Goal: Task Accomplishment & Management: Manage account settings

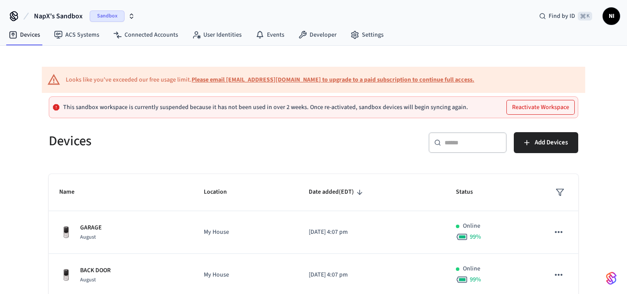
click at [615, 12] on span "NI" at bounding box center [612, 16] width 16 height 16
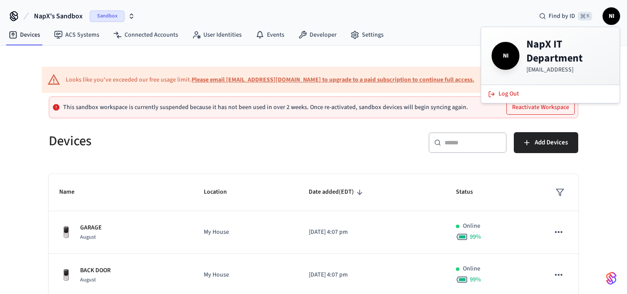
click at [423, 41] on div "Devices ACS Systems Connected Accounts User Identities Events Developer Settings" at bounding box center [313, 35] width 627 height 20
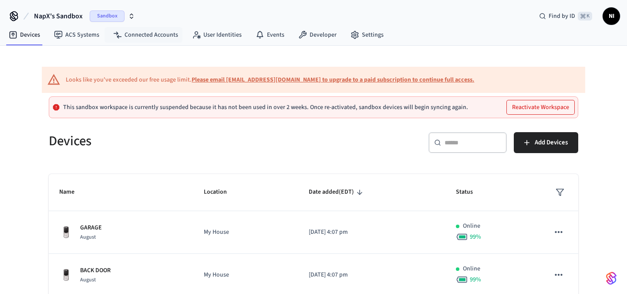
click at [115, 11] on span "Sandbox" at bounding box center [107, 15] width 35 height 11
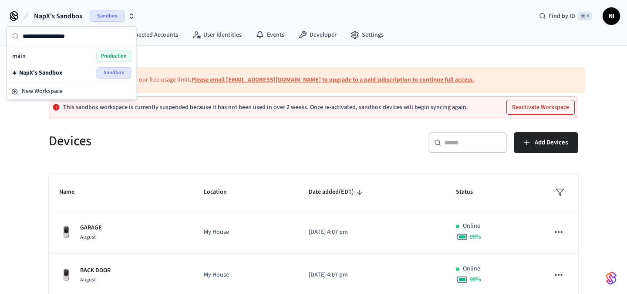
click at [85, 57] on div "main Production" at bounding box center [71, 56] width 119 height 11
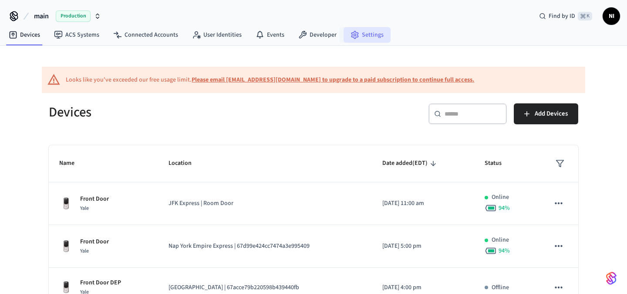
click at [360, 35] on link "Settings" at bounding box center [367, 35] width 47 height 16
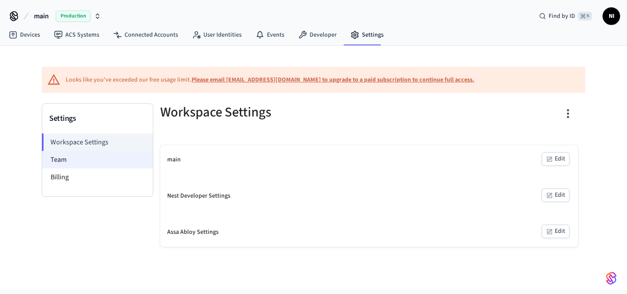
click at [74, 164] on li "Team" at bounding box center [97, 159] width 111 height 17
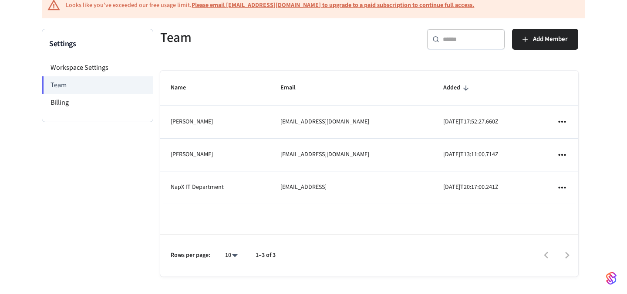
scroll to position [74, 0]
click at [564, 37] on span "Add Member" at bounding box center [550, 39] width 35 height 11
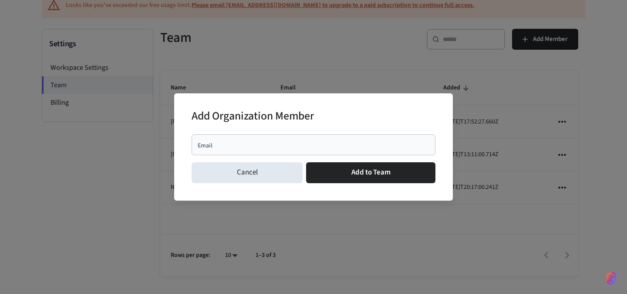
click at [321, 149] on div "Email" at bounding box center [314, 144] width 244 height 21
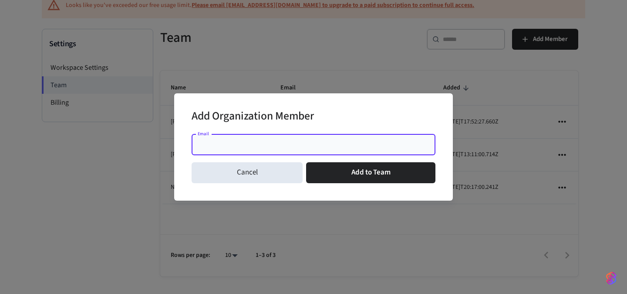
paste input "**********"
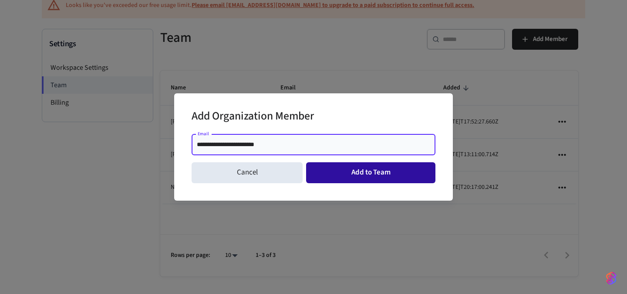
type input "**********"
click at [396, 177] on button "Add to Team" at bounding box center [370, 172] width 129 height 21
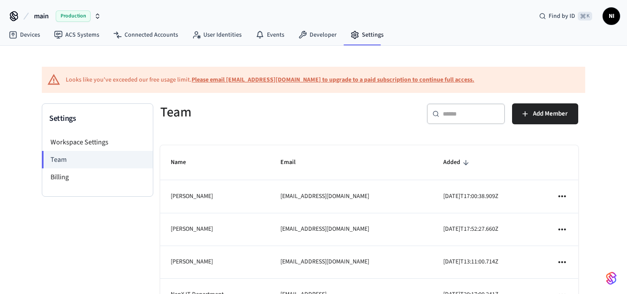
scroll to position [0, 0]
click at [32, 34] on link "Devices" at bounding box center [24, 35] width 45 height 16
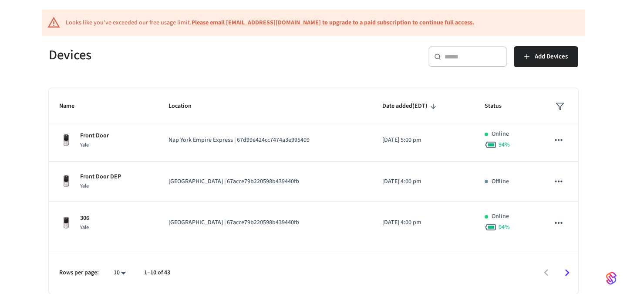
scroll to position [57, 0]
click at [564, 52] on span "Add Devices" at bounding box center [551, 56] width 33 height 11
click at [559, 54] on span "Add Devices" at bounding box center [551, 56] width 33 height 11
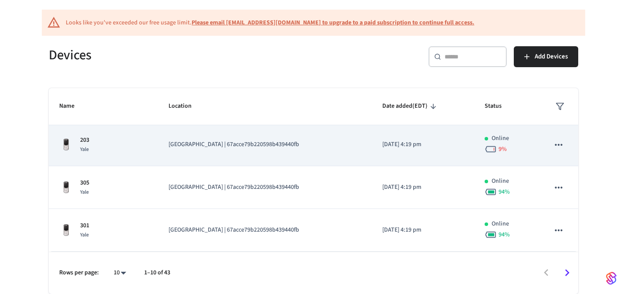
scroll to position [291, 0]
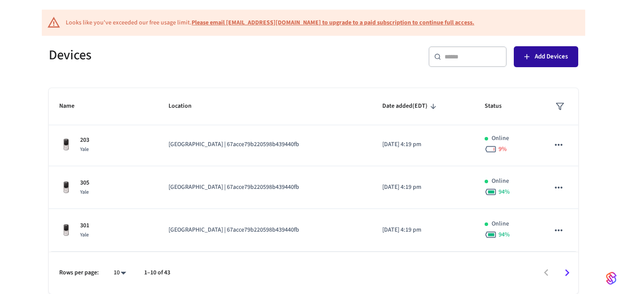
click at [533, 58] on button "Add Devices" at bounding box center [546, 56] width 64 height 21
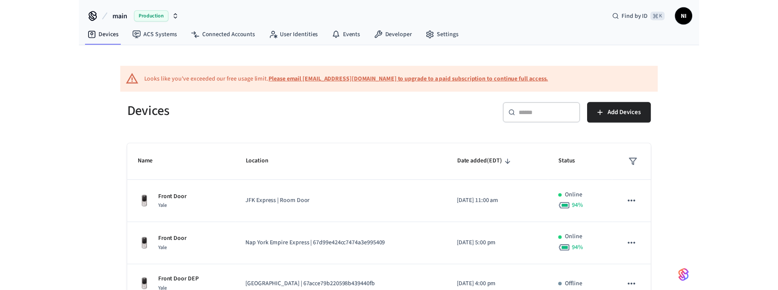
scroll to position [0, 0]
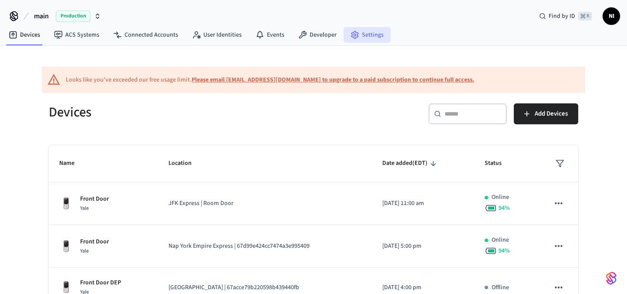
click at [354, 32] on icon at bounding box center [355, 34] width 9 height 9
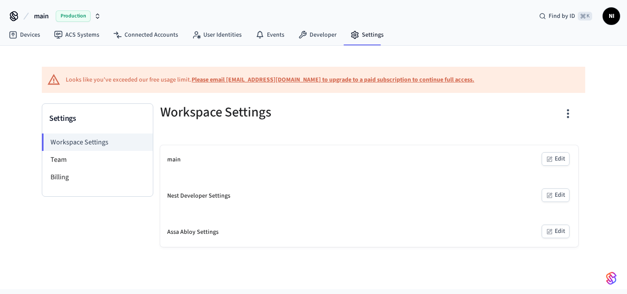
click at [352, 186] on div "Nest Developer Settings Edit" at bounding box center [369, 195] width 418 height 29
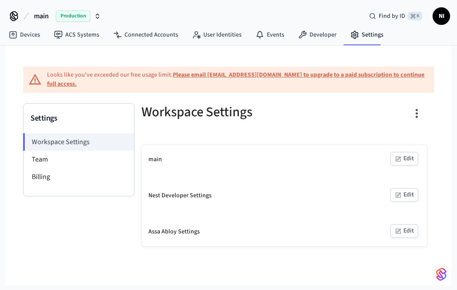
click at [455, 89] on div "main Production Find by ID ⌘ K NI Devices ACS Systems Connected Accounts User I…" at bounding box center [228, 142] width 457 height 285
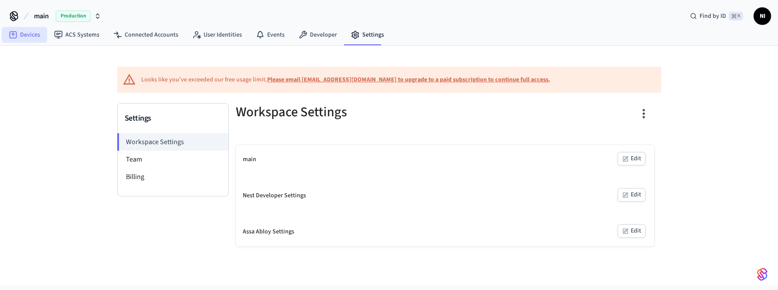
click at [35, 34] on link "Devices" at bounding box center [24, 35] width 45 height 16
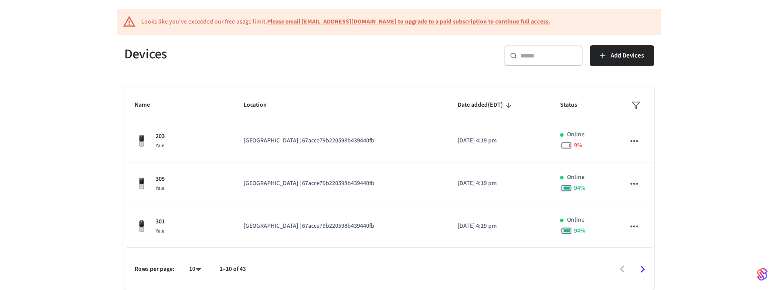
scroll to position [58, 0]
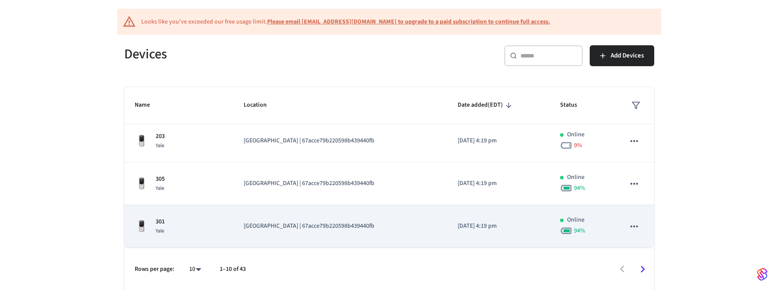
click at [171, 225] on div "301 Yale" at bounding box center [179, 226] width 88 height 18
click at [156, 223] on p "301" at bounding box center [160, 221] width 9 height 9
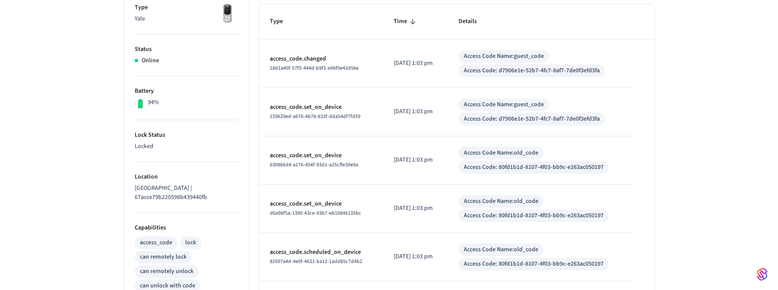
scroll to position [212, 0]
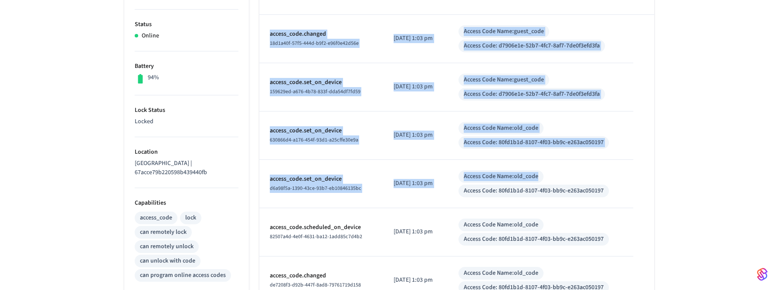
drag, startPoint x: 265, startPoint y: 37, endPoint x: 460, endPoint y: 186, distance: 245.2
click at [460, 186] on tbody "access_code.changed 18d1a40f-57f5-444d-b9f2-e96f0e42d56e 2025/09/15 at 1:03 pm …" at bounding box center [456, 248] width 395 height 466
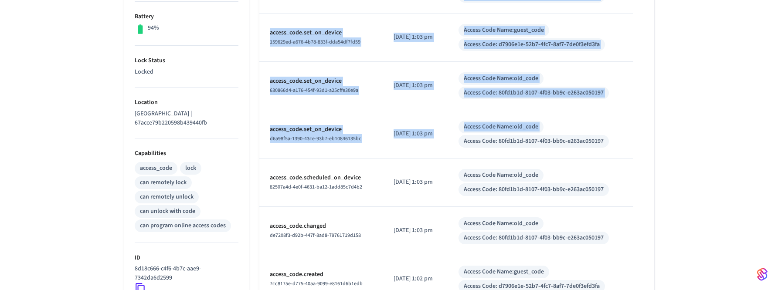
scroll to position [272, 0]
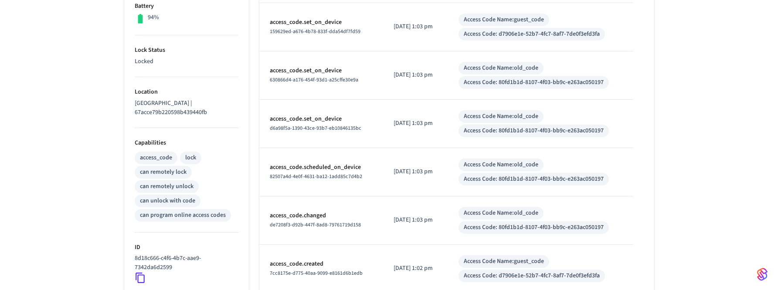
click at [298, 115] on p "access_code.set_on_device" at bounding box center [321, 119] width 103 height 9
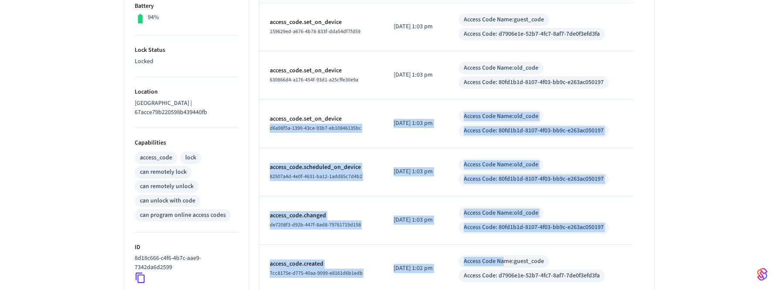
drag, startPoint x: 265, startPoint y: 127, endPoint x: 507, endPoint y: 262, distance: 277.3
click at [507, 262] on tbody "access_code.changed 18d1a40f-57f5-444d-b9f2-e96f0e42d56e 2025/09/15 at 1:03 pm …" at bounding box center [456, 188] width 395 height 466
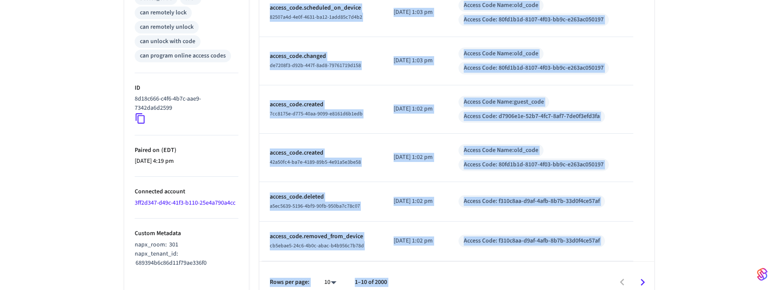
scroll to position [445, 0]
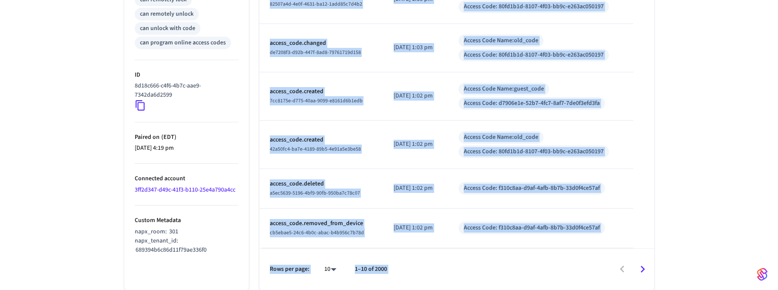
drag, startPoint x: 265, startPoint y: 60, endPoint x: 493, endPoint y: 309, distance: 337.0
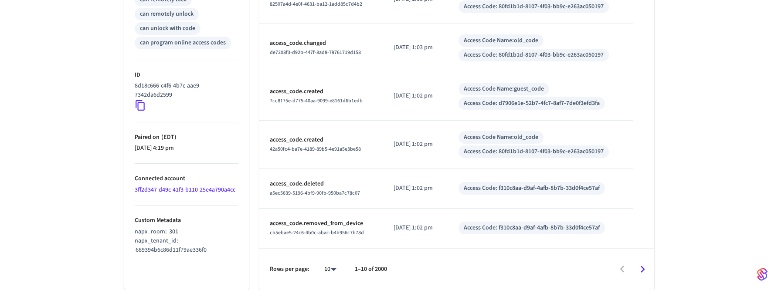
click at [474, 257] on div "Rows per page: 10 ** 1–10 of 2000" at bounding box center [456, 269] width 395 height 42
drag, startPoint x: 372, startPoint y: 269, endPoint x: 409, endPoint y: 269, distance: 37.0
click at [409, 269] on div "Rows per page: 10 ** 1–10 of 2000" at bounding box center [456, 269] width 395 height 42
click at [371, 230] on td "access_code.removed_from_device cb5ebae5-24c6-4b0c-abac-b4b956c7b78d" at bounding box center [321, 229] width 124 height 40
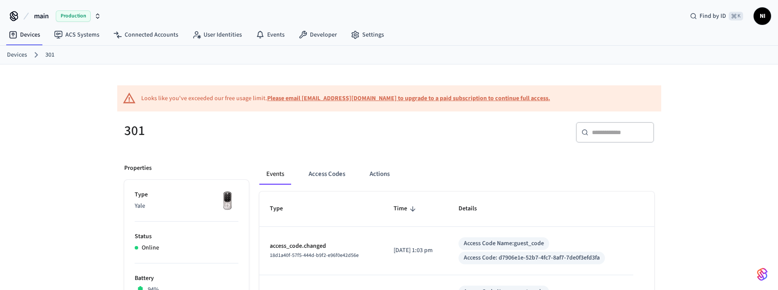
scroll to position [0, 0]
click at [32, 31] on link "Devices" at bounding box center [24, 35] width 45 height 16
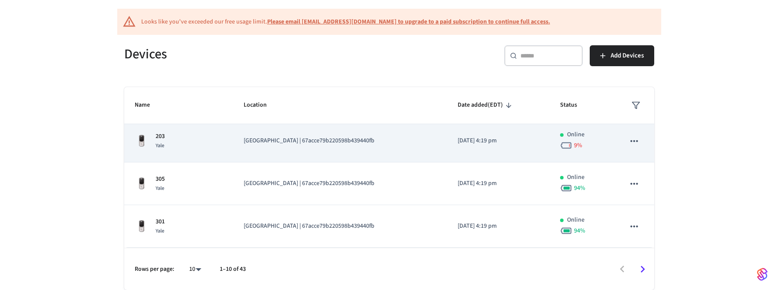
scroll to position [58, 0]
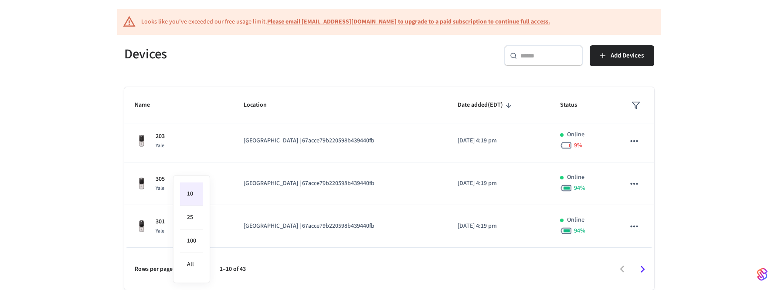
click at [193, 269] on body "main Production Find by ID ⌘ K NI Devices ACS Systems Connected Accounts User I…" at bounding box center [389, 116] width 778 height 348
click at [177, 264] on div "10 25 100 All" at bounding box center [191, 230] width 37 height 108
click at [193, 264] on li "All" at bounding box center [191, 264] width 23 height 23
type input "**"
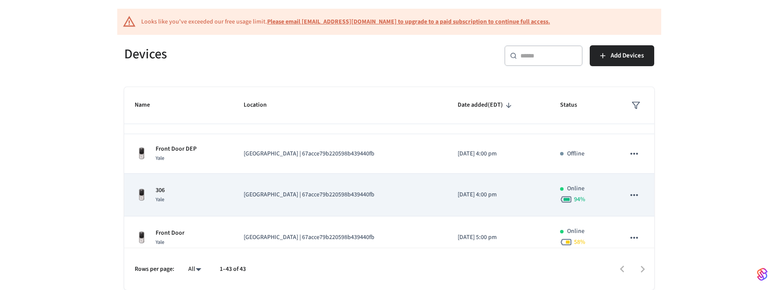
click at [145, 196] on img "sticky table" at bounding box center [142, 195] width 14 height 14
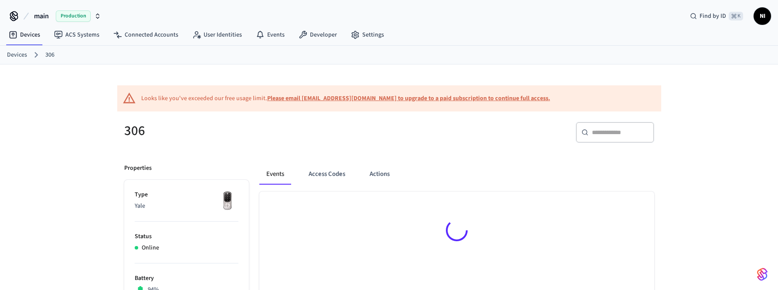
click at [159, 192] on p "Type" at bounding box center [187, 194] width 104 height 9
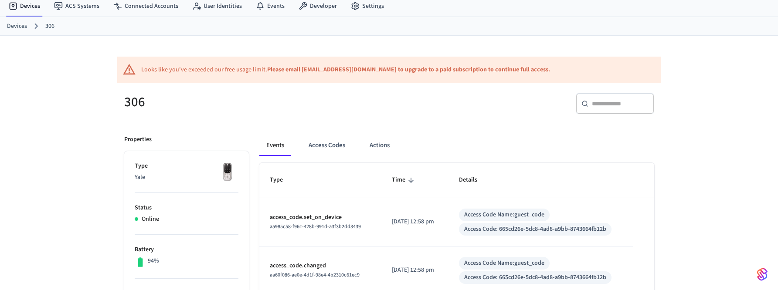
scroll to position [18, 0]
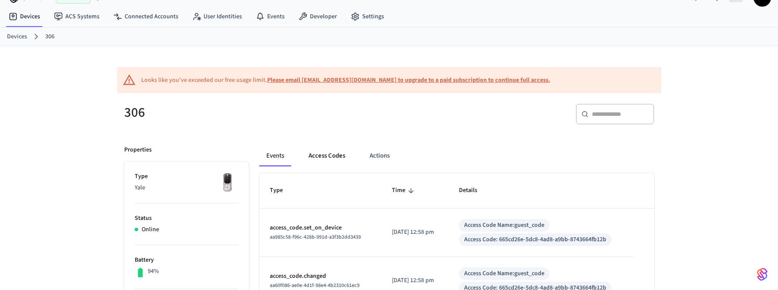
click at [328, 157] on button "Access Codes" at bounding box center [326, 155] width 51 height 21
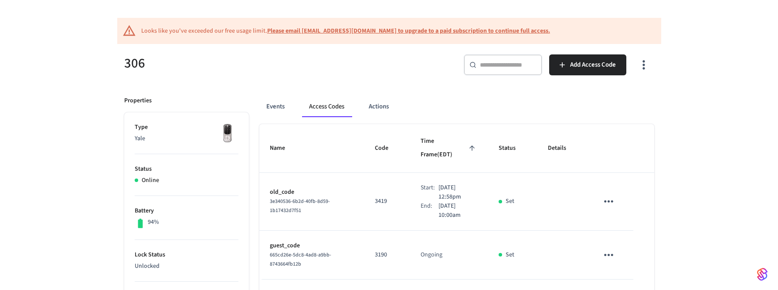
scroll to position [56, 0]
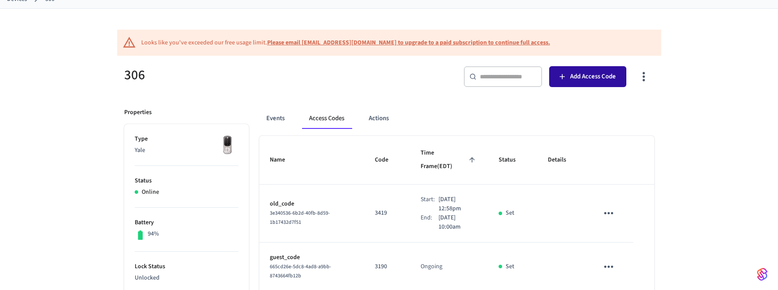
click at [593, 74] on span "Add Access Code" at bounding box center [593, 76] width 46 height 11
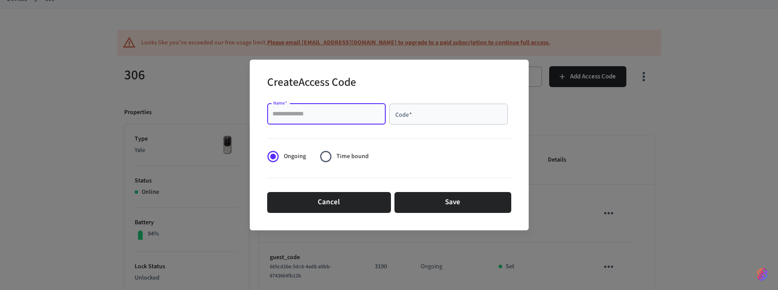
click at [340, 113] on input "Name   *" at bounding box center [326, 114] width 108 height 9
type input "*******"
click at [441, 112] on input "Code   *" at bounding box center [448, 114] width 108 height 9
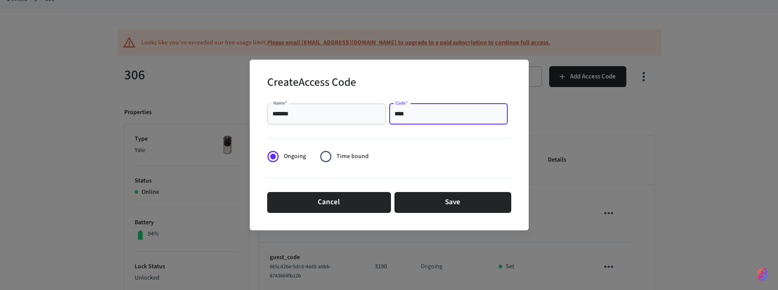
type input "****"
click at [394, 144] on div at bounding box center [389, 137] width 244 height 18
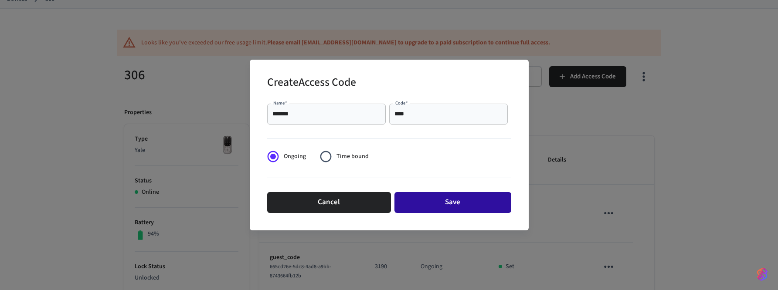
click at [463, 203] on button "Save" at bounding box center [452, 202] width 117 height 21
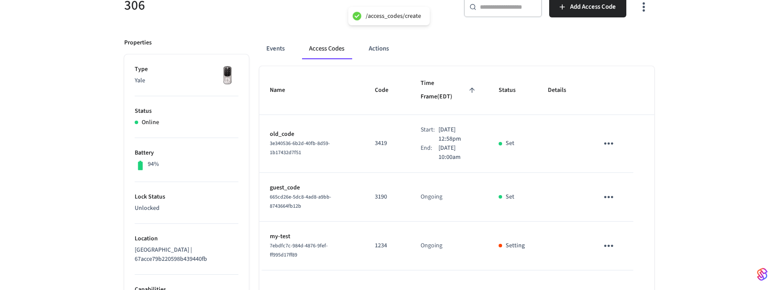
scroll to position [141, 0]
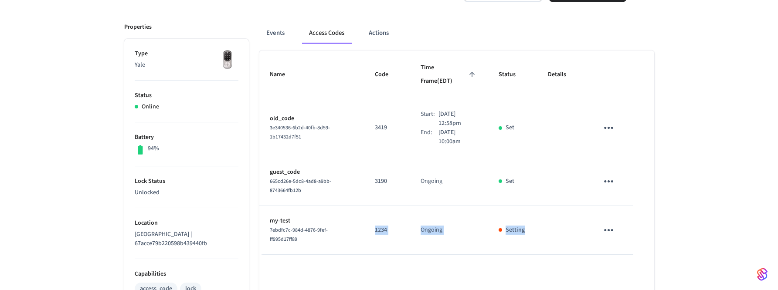
drag, startPoint x: 365, startPoint y: 216, endPoint x: 541, endPoint y: 217, distance: 176.9
click at [541, 217] on tr "my-test 7ebdfc7c-984d-4876-9fef-ff995d17ff89 1234 Ongoing Setting" at bounding box center [456, 230] width 395 height 49
drag, startPoint x: 507, startPoint y: 214, endPoint x: 559, endPoint y: 214, distance: 52.3
click at [559, 214] on tr "my-test 7ebdfc7c-984d-4876-9fef-ff995d17ff89 1234 Ongoing Setting" at bounding box center [456, 230] width 395 height 49
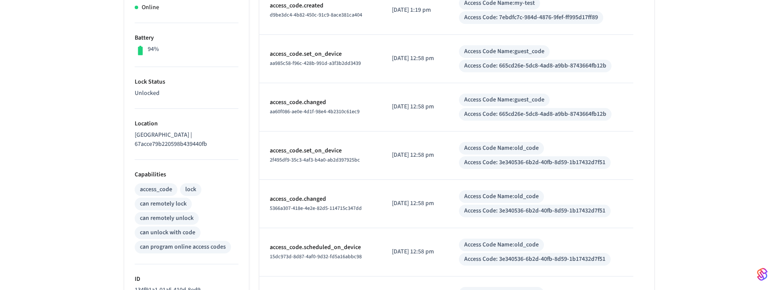
scroll to position [139, 0]
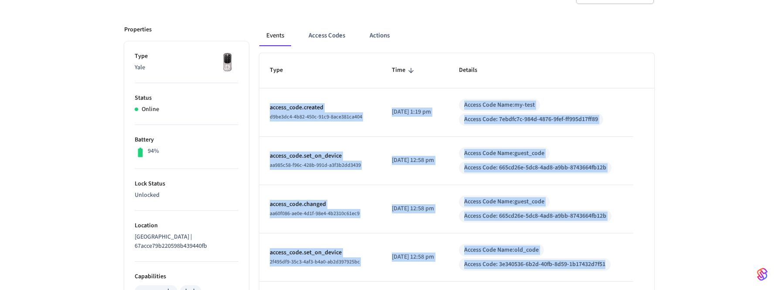
drag, startPoint x: 268, startPoint y: 108, endPoint x: 521, endPoint y: 277, distance: 304.0
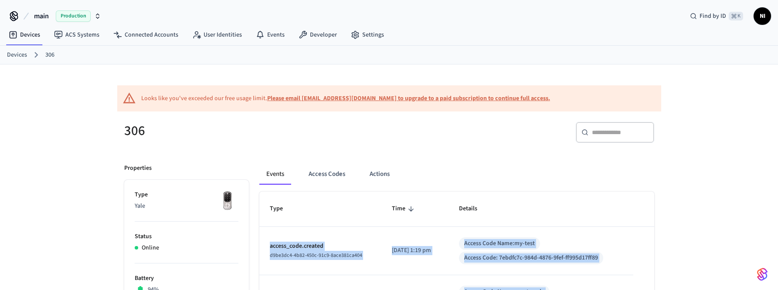
scroll to position [0, 0]
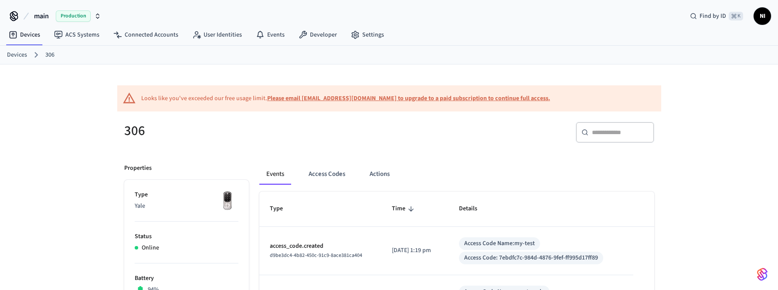
click at [131, 134] on h5 "306" at bounding box center [254, 131] width 260 height 18
click at [44, 51] on ol "Devices 306" at bounding box center [392, 54] width 771 height 11
click at [17, 58] on link "Devices" at bounding box center [17, 55] width 20 height 9
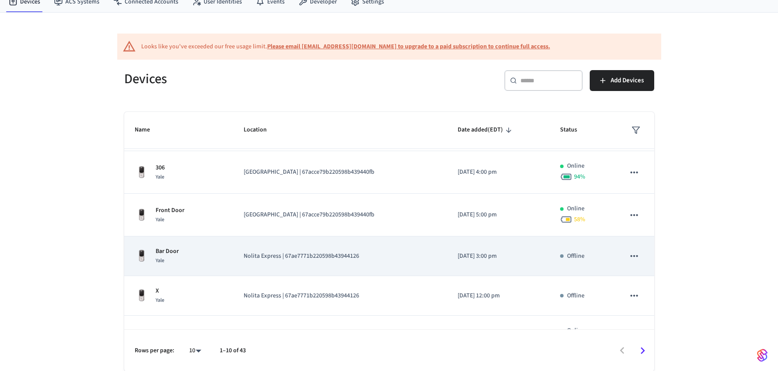
scroll to position [119, 0]
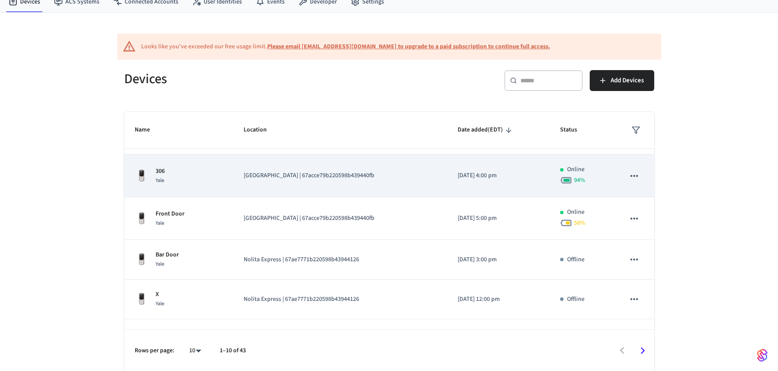
click at [159, 170] on p "306" at bounding box center [160, 171] width 9 height 9
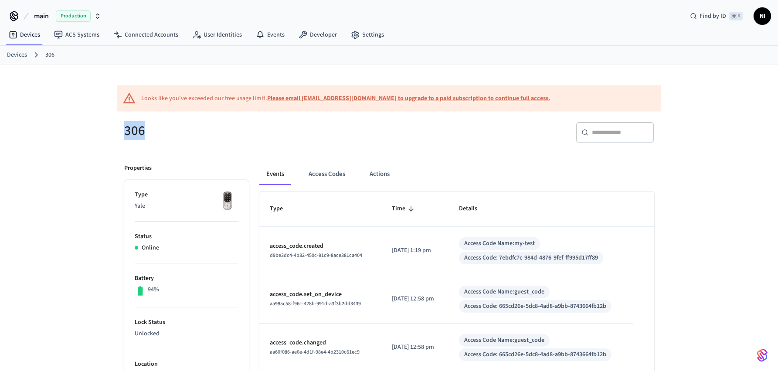
drag, startPoint x: 117, startPoint y: 125, endPoint x: 203, endPoint y: 125, distance: 85.8
click at [203, 125] on div "306" at bounding box center [249, 131] width 270 height 38
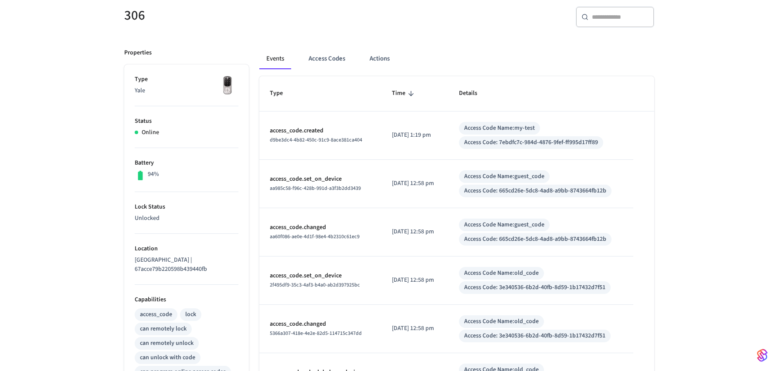
drag, startPoint x: 269, startPoint y: 115, endPoint x: 266, endPoint y: 53, distance: 61.9
click at [267, 52] on div "Events Access Codes Actions Type Time Details access_code.created d9be3dc4-4b82…" at bounding box center [451, 333] width 405 height 590
click at [266, 53] on button "Events" at bounding box center [275, 58] width 32 height 21
click at [275, 63] on button "Events" at bounding box center [275, 58] width 32 height 21
click at [632, 204] on td "Access Code Name: guest_code Access Code: 665cd26e-5dc8-4ad8-a9bb-8743664fb12b" at bounding box center [540, 184] width 184 height 48
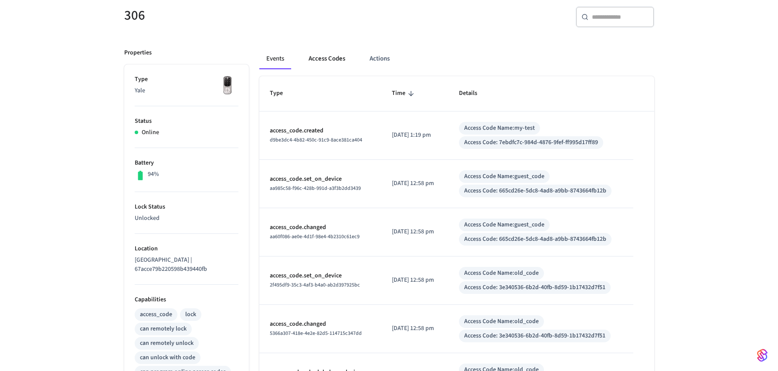
click at [321, 60] on button "Access Codes" at bounding box center [326, 58] width 51 height 21
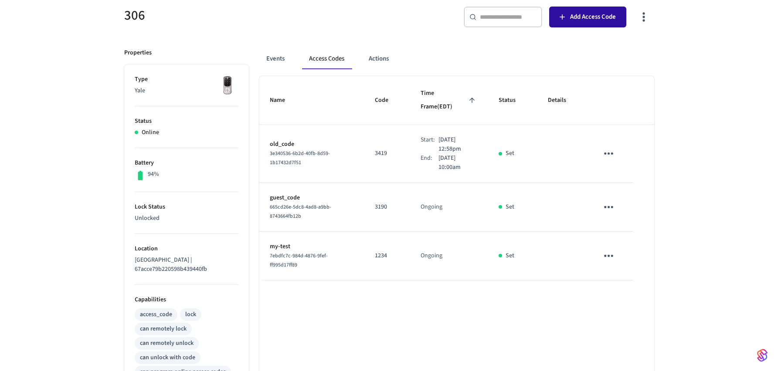
click at [586, 20] on span "Add Access Code" at bounding box center [593, 16] width 46 height 11
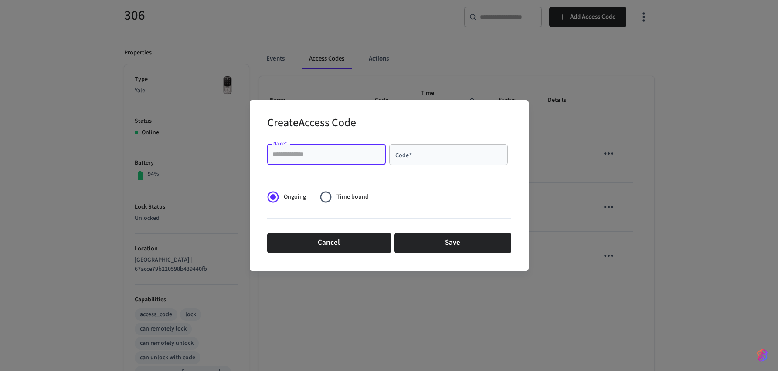
click at [316, 150] on input "Name   *" at bounding box center [326, 154] width 108 height 9
type input "********"
click at [433, 161] on div "Code   *" at bounding box center [448, 154] width 118 height 21
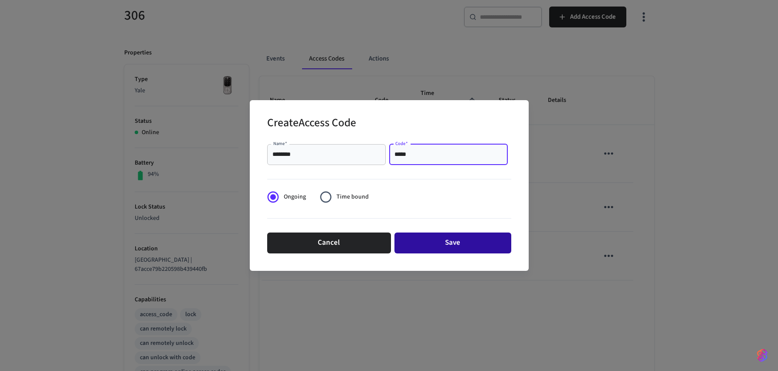
type input "*****"
click at [429, 246] on button "Save" at bounding box center [452, 243] width 117 height 21
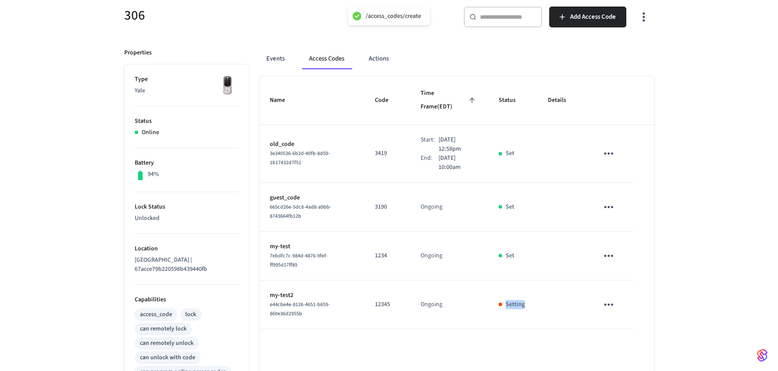
drag, startPoint x: 503, startPoint y: 289, endPoint x: 578, endPoint y: 289, distance: 75.4
click at [578, 289] on tr "my-test2 e44cbe4e-8126-4651-b659-860e36d2955b 12345 Ongoing Setting" at bounding box center [456, 305] width 395 height 49
click at [573, 290] on div "Name Code Time Frame (EDT) Status Details old_code 3e340536-6b2d-40fb-8d59-1b17…" at bounding box center [456, 335] width 395 height 518
click at [610, 249] on icon "sticky table" at bounding box center [609, 256] width 14 height 14
click at [625, 290] on li "Delete" at bounding box center [629, 291] width 41 height 23
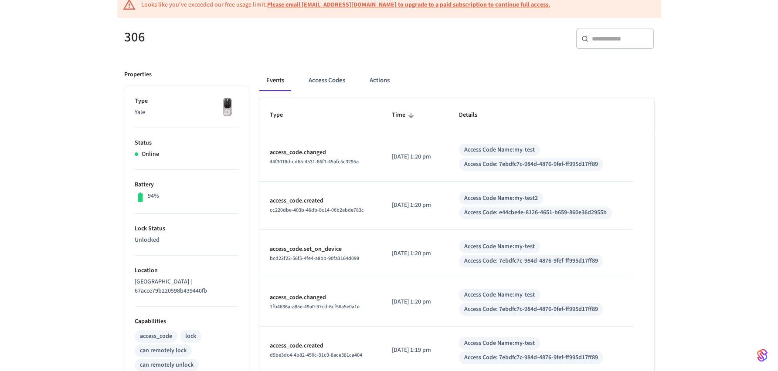
scroll to position [95, 0]
drag, startPoint x: 270, startPoint y: 151, endPoint x: 336, endPoint y: 150, distance: 66.2
click at [336, 150] on p "access_code.changed" at bounding box center [320, 151] width 101 height 9
drag, startPoint x: 423, startPoint y: 157, endPoint x: 496, endPoint y: 157, distance: 73.2
click at [496, 157] on tr "access_code.changed 44f3018d-cd65-4531-86f1-45afc5c3295a 2025/09/15 at 1:20 pm …" at bounding box center [456, 156] width 395 height 48
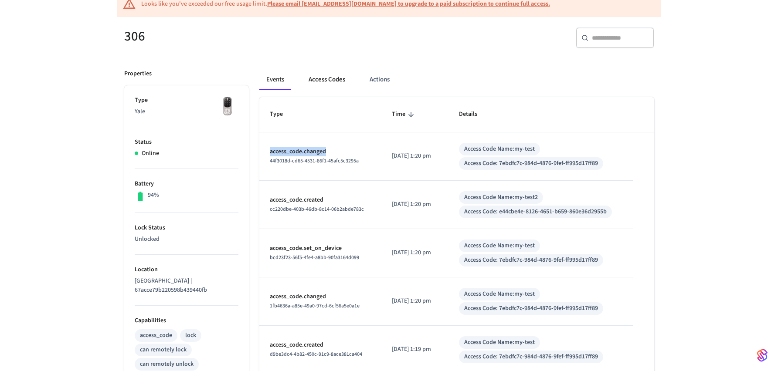
click at [338, 78] on button "Access Codes" at bounding box center [326, 79] width 51 height 21
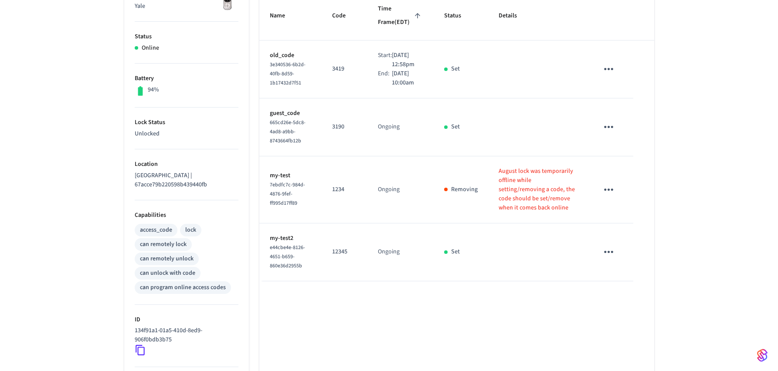
scroll to position [203, 0]
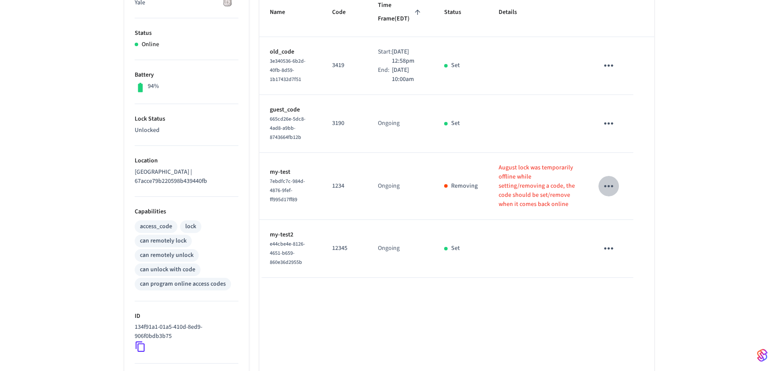
click at [608, 187] on icon "sticky table" at bounding box center [608, 186] width 9 height 2
click at [623, 256] on li "Delete" at bounding box center [631, 260] width 41 height 23
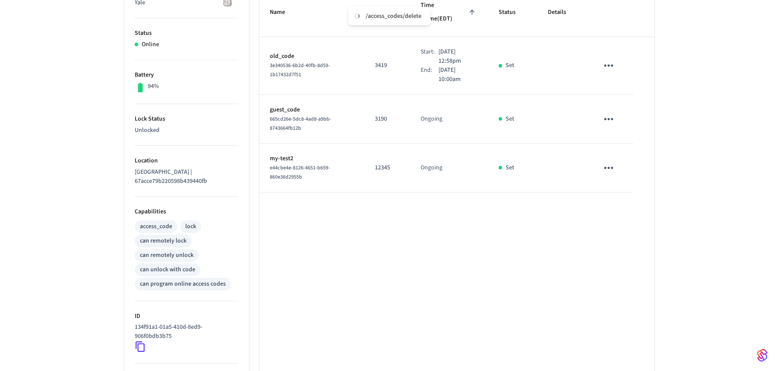
click at [606, 161] on icon "sticky table" at bounding box center [609, 168] width 14 height 14
click at [625, 203] on li "Delete" at bounding box center [629, 203] width 41 height 23
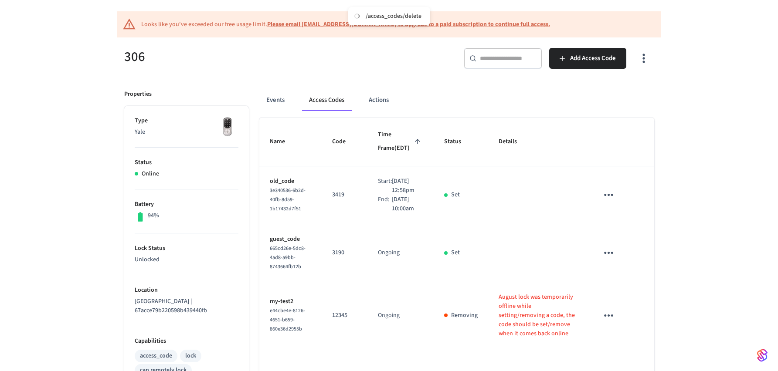
scroll to position [73, 0]
click at [379, 103] on button "Actions" at bounding box center [379, 101] width 34 height 21
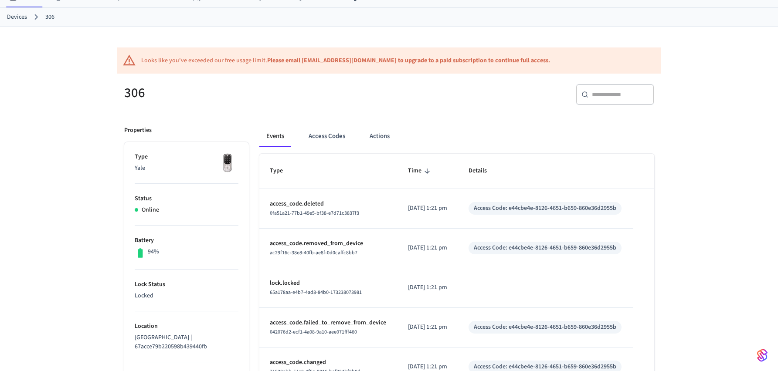
scroll to position [49, 0]
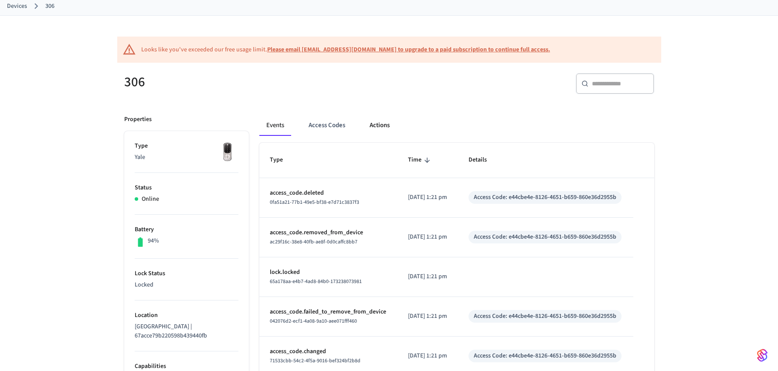
click at [383, 128] on button "Actions" at bounding box center [379, 125] width 34 height 21
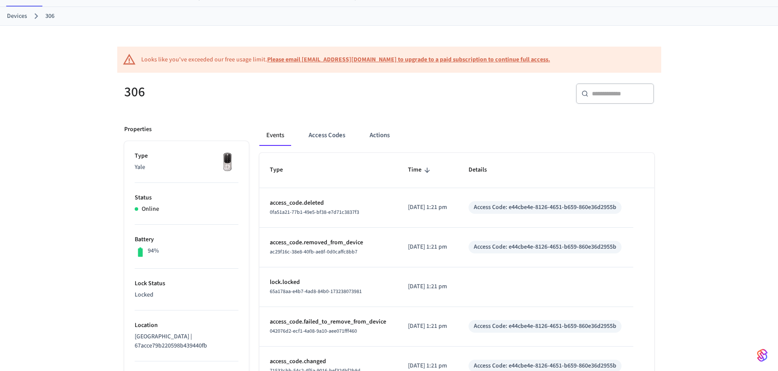
scroll to position [159, 0]
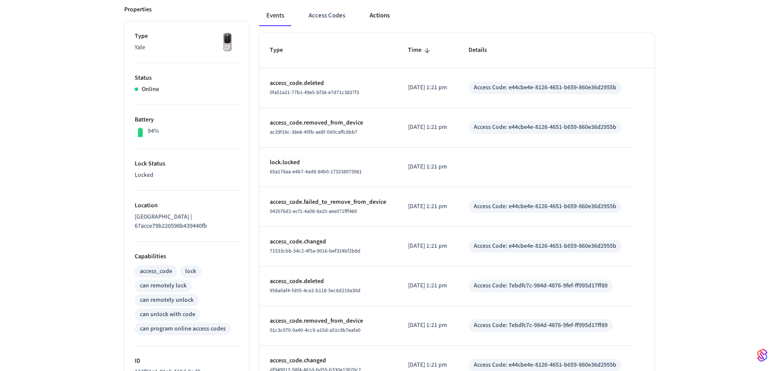
click at [385, 14] on button "Actions" at bounding box center [379, 15] width 34 height 21
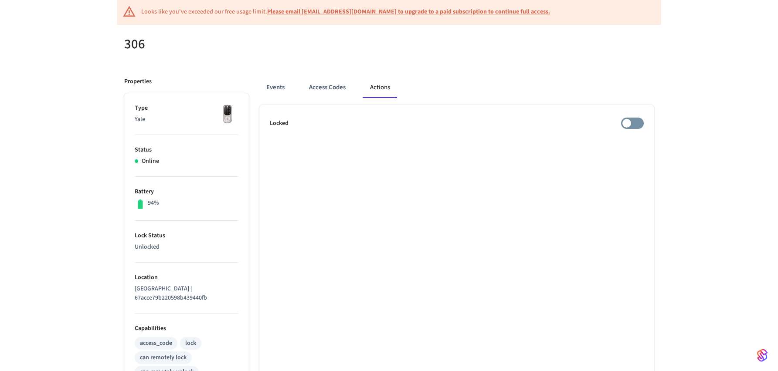
scroll to position [57, 0]
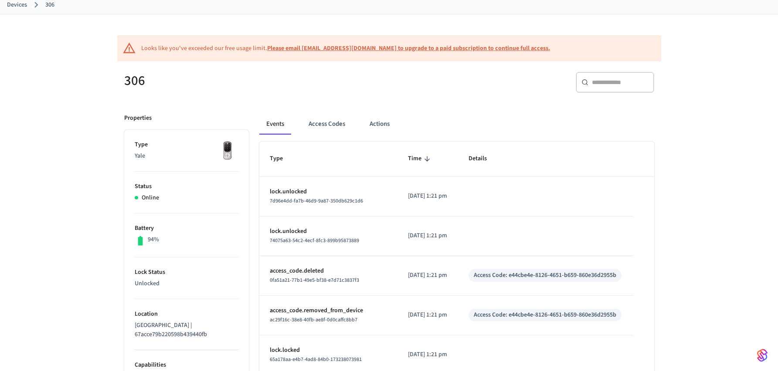
scroll to position [66, 0]
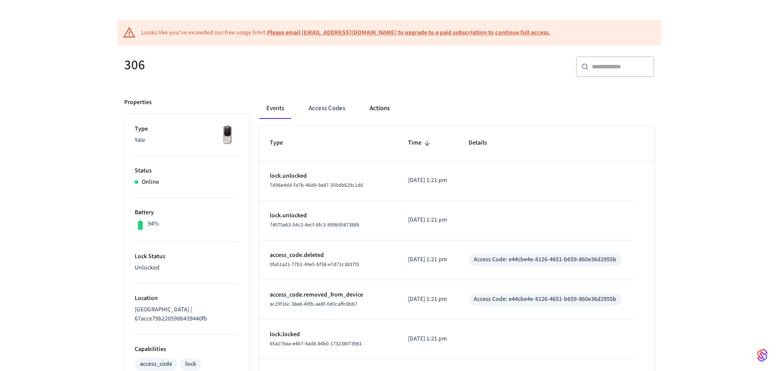
click at [373, 108] on button "Actions" at bounding box center [379, 108] width 34 height 21
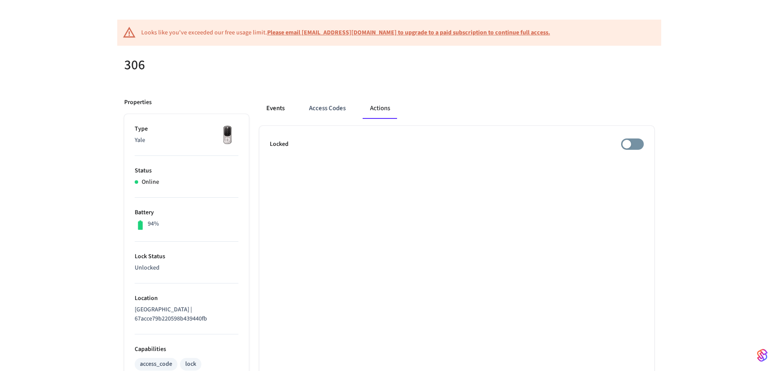
click at [276, 108] on button "Events" at bounding box center [275, 108] width 32 height 21
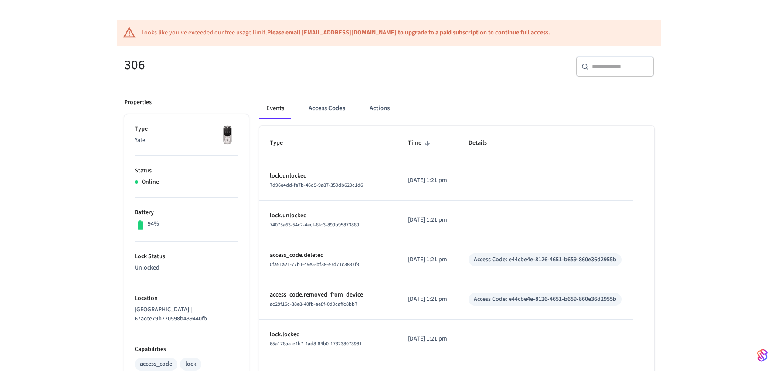
scroll to position [181, 0]
